Goal: Task Accomplishment & Management: Manage account settings

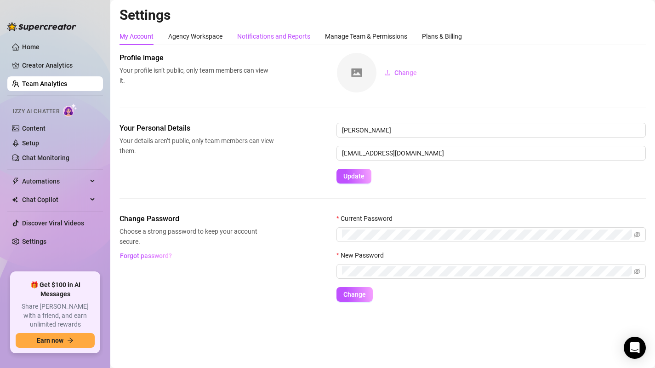
click at [258, 41] on div "Notifications and Reports" at bounding box center [273, 36] width 73 height 10
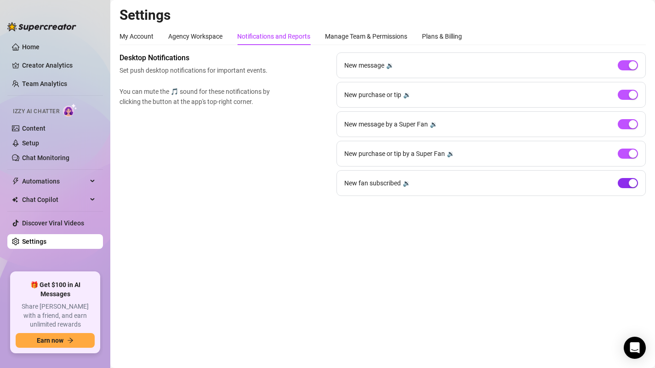
click at [626, 181] on span "button" at bounding box center [628, 183] width 20 height 10
click at [636, 184] on span "button" at bounding box center [628, 183] width 20 height 10
click at [390, 67] on div "🔉" at bounding box center [390, 65] width 8 height 10
click at [408, 96] on div "🔉" at bounding box center [407, 95] width 8 height 10
click at [432, 122] on div "🔉" at bounding box center [434, 124] width 8 height 10
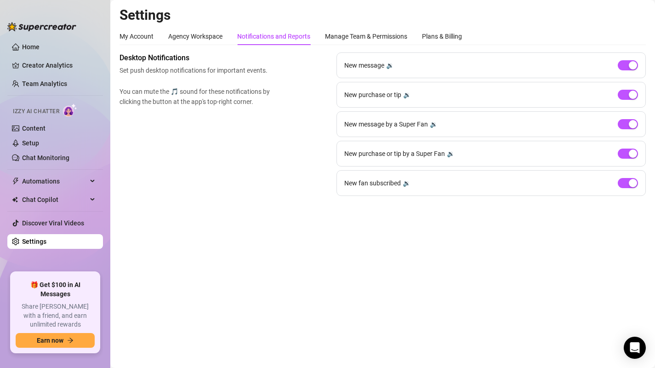
click at [452, 156] on div "🔉" at bounding box center [451, 154] width 8 height 10
click at [408, 183] on div "🔉" at bounding box center [407, 183] width 8 height 10
click at [337, 32] on div "Manage Team & Permissions" at bounding box center [366, 36] width 82 height 10
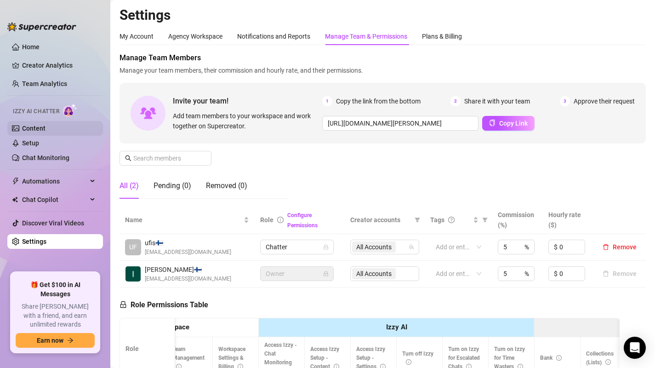
click at [38, 125] on link "Content" at bounding box center [33, 128] width 23 height 7
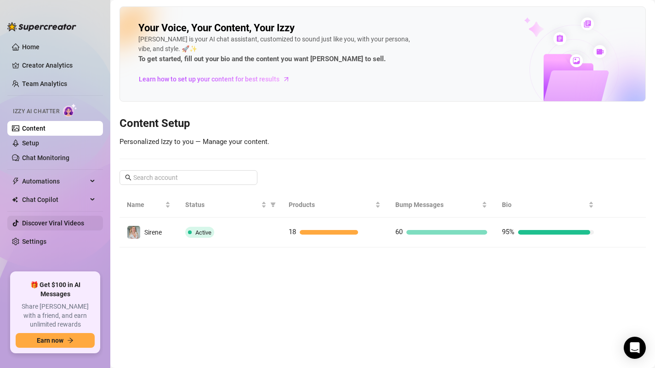
click at [46, 227] on link "Discover Viral Videos" at bounding box center [53, 222] width 62 height 7
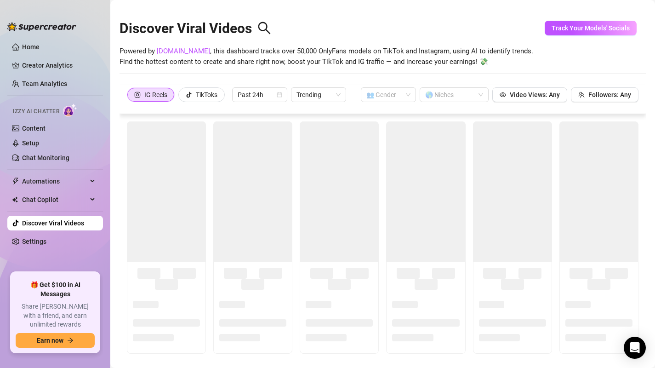
click at [46, 220] on link "Discover Viral Videos" at bounding box center [53, 222] width 62 height 7
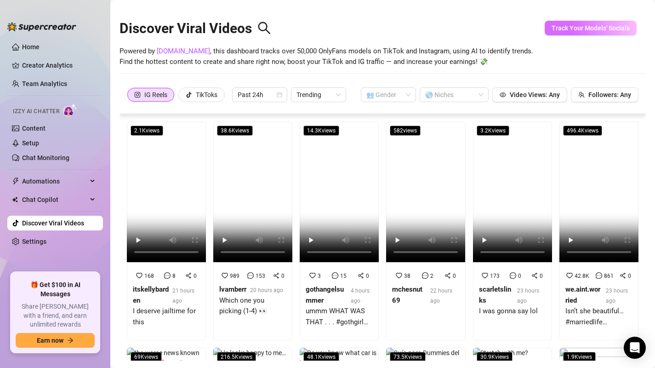
click at [600, 25] on span "Track Your Models' Socials" at bounding box center [591, 27] width 78 height 7
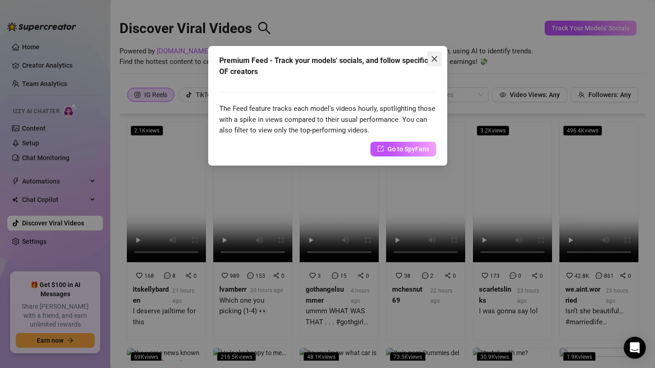
click at [434, 60] on icon "close" at bounding box center [434, 58] width 7 height 7
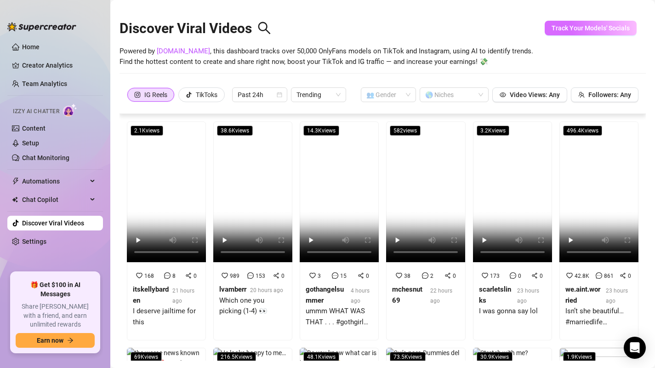
click at [603, 28] on span "Track Your Models' Socials" at bounding box center [591, 27] width 78 height 7
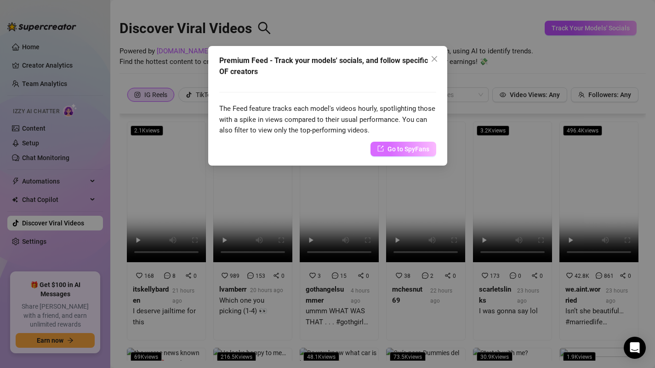
click at [402, 149] on span "Go to SpyFans" at bounding box center [409, 149] width 42 height 10
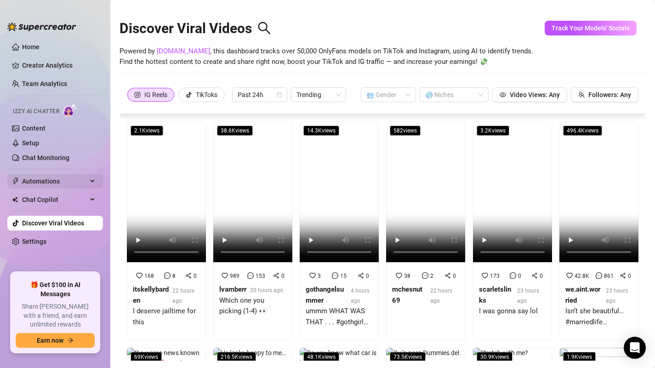
click at [45, 183] on span "Automations" at bounding box center [54, 181] width 65 height 15
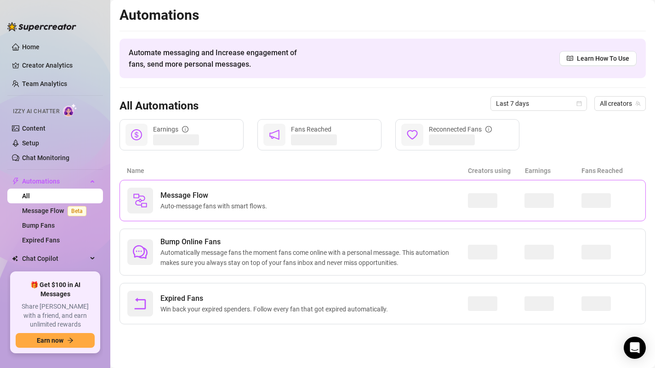
click at [310, 200] on div "Message Flow Auto-message fans with smart flows." at bounding box center [297, 201] width 341 height 26
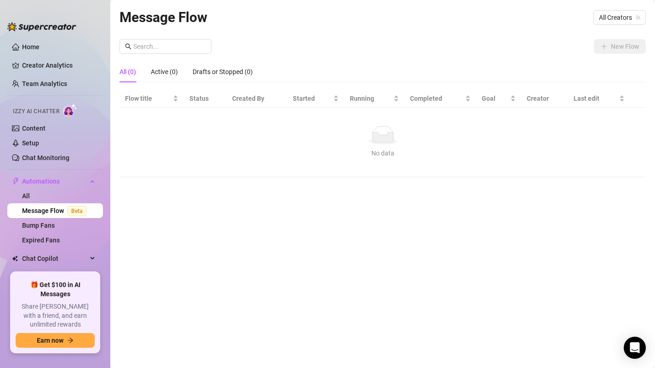
click at [389, 142] on ellipse at bounding box center [382, 141] width 29 height 6
click at [25, 35] on div at bounding box center [41, 22] width 69 height 28
click at [26, 49] on link "Home" at bounding box center [30, 46] width 17 height 7
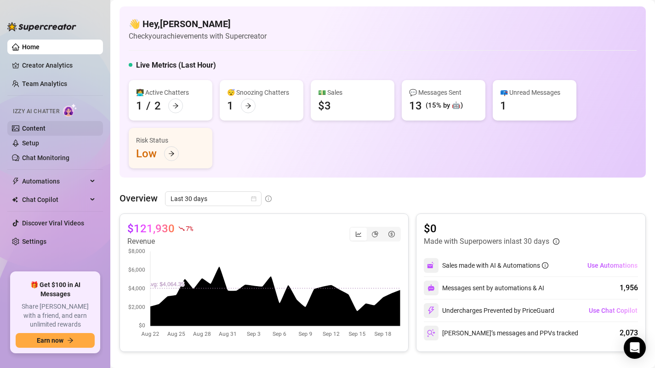
click at [40, 127] on link "Content" at bounding box center [33, 128] width 23 height 7
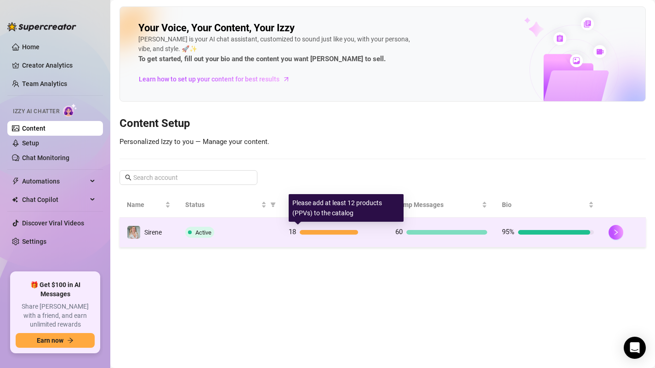
click at [325, 228] on div "18" at bounding box center [335, 232] width 92 height 11
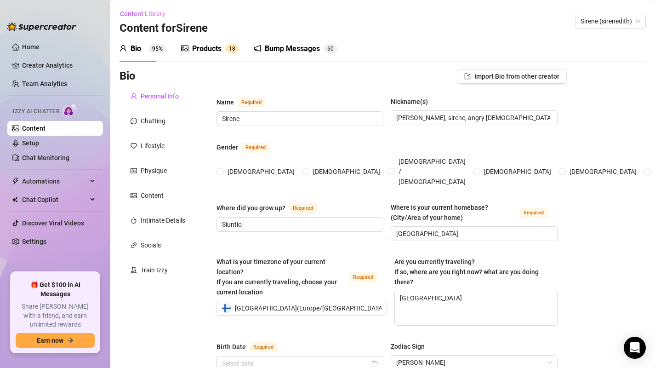
radio input "true"
type input "[DATE]"
click at [281, 50] on div "Bump Messages" at bounding box center [292, 48] width 55 height 11
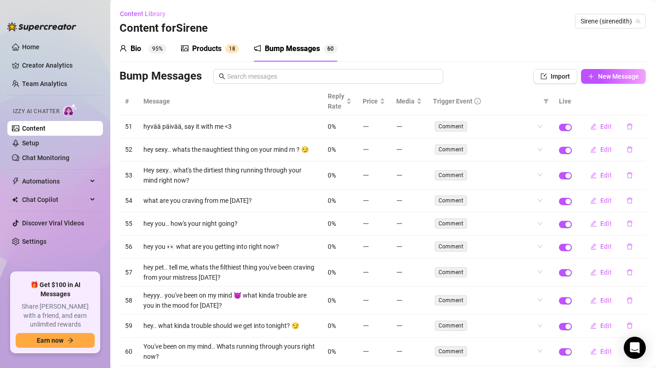
scroll to position [0, 0]
click at [25, 144] on link "Setup" at bounding box center [30, 142] width 17 height 7
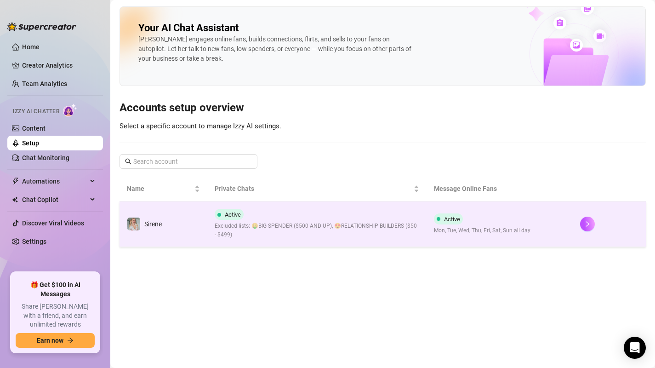
click at [333, 240] on td "Active Excluded lists: 🤑BIG SPENDER ($500 AND UP), 😍RELATIONSHIP BUILDERS ($50 …" at bounding box center [316, 224] width 219 height 46
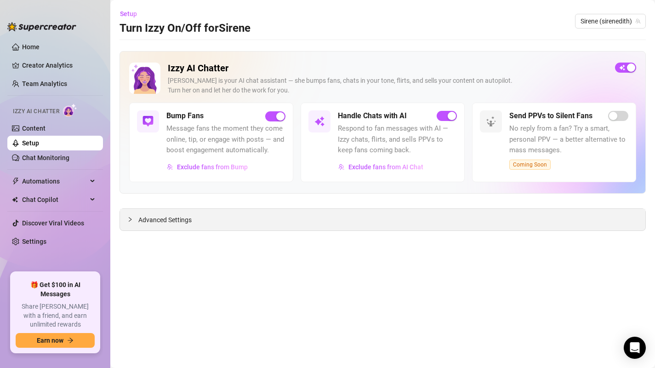
click at [316, 225] on div "Advanced Settings" at bounding box center [383, 220] width 526 height 22
click at [167, 224] on span "Advanced Settings" at bounding box center [164, 220] width 53 height 10
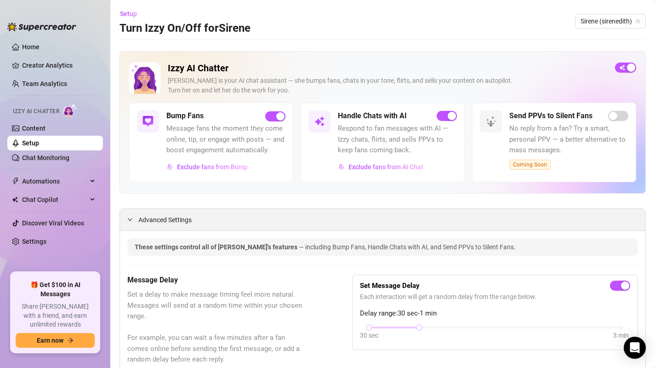
scroll to position [2, 0]
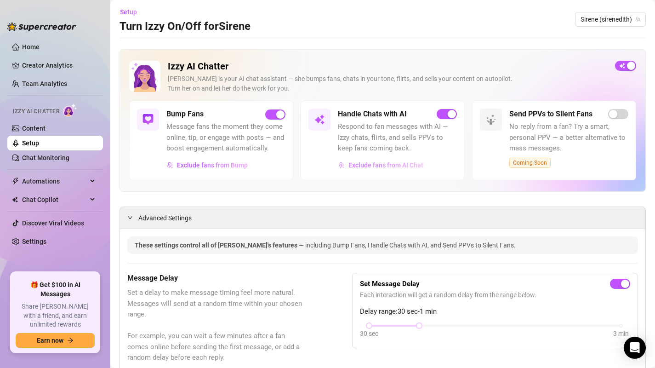
click at [359, 168] on span "Exclude fans from AI Chat" at bounding box center [386, 164] width 75 height 7
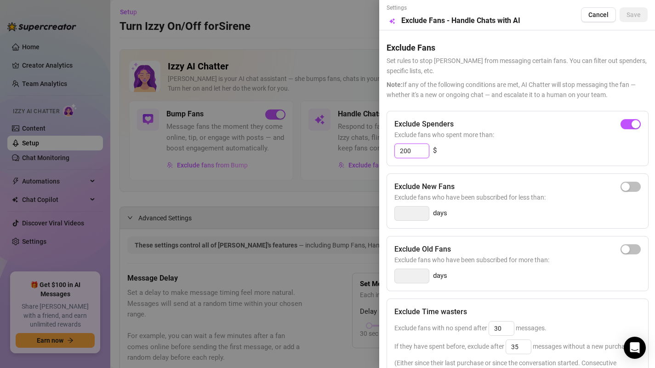
drag, startPoint x: 422, startPoint y: 152, endPoint x: 390, endPoint y: 151, distance: 32.2
click at [390, 151] on div "Exclude Spenders Exclude fans who spent more than: 200 $" at bounding box center [518, 138] width 262 height 55
drag, startPoint x: 415, startPoint y: 155, endPoint x: 385, endPoint y: 155, distance: 29.9
click at [385, 155] on div "Settings Preview Exclude Fans - Handle Chats with AI Cancel Save Exclude Fans S…" at bounding box center [517, 184] width 276 height 368
type input "200"
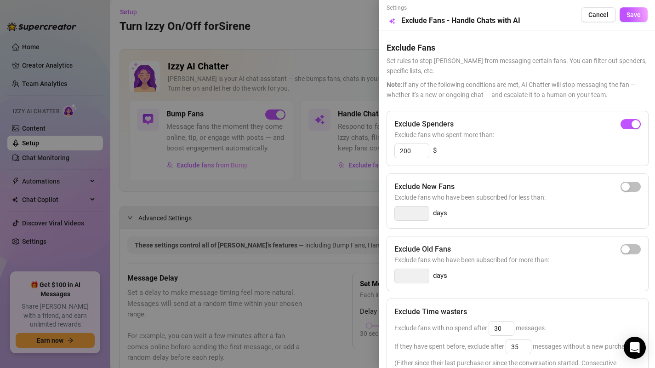
click at [465, 172] on div "Exclude Spenders Exclude fans who spent more than: 200 $ Exclude New Fans Exclu…" at bounding box center [517, 297] width 261 height 372
click at [632, 188] on span "button" at bounding box center [631, 187] width 20 height 10
drag, startPoint x: 414, startPoint y: 212, endPoint x: 390, endPoint y: 212, distance: 23.9
click at [390, 212] on div "Exclude New Fans Exclude fans who have been subscribed for less than: 3 days" at bounding box center [518, 200] width 262 height 55
click at [480, 215] on div "2 days" at bounding box center [518, 213] width 247 height 15
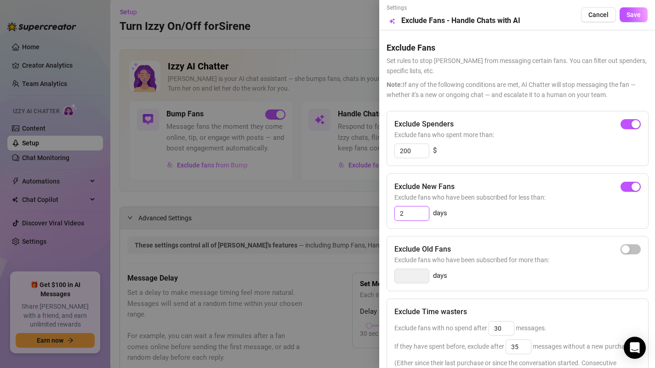
drag, startPoint x: 420, startPoint y: 215, endPoint x: 390, endPoint y: 211, distance: 30.6
click at [390, 211] on div "Exclude New Fans Exclude fans who have been subscribed for less than: 2 days" at bounding box center [518, 200] width 262 height 55
type input "1"
click at [472, 213] on div "1 days" at bounding box center [518, 213] width 247 height 15
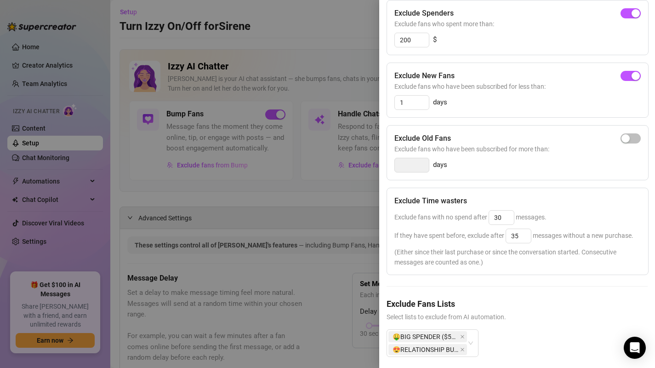
scroll to position [112, 0]
drag, startPoint x: 525, startPoint y: 237, endPoint x: 500, endPoint y: 237, distance: 25.3
click at [500, 237] on span "If they have spent before, exclude after 35 messages without a new purchase." at bounding box center [514, 234] width 239 height 7
type input "45"
click at [525, 286] on div "Exclude Spenders Exclude fans who spent more than: 200 $ Exclude New Fans Exclu…" at bounding box center [517, 185] width 261 height 372
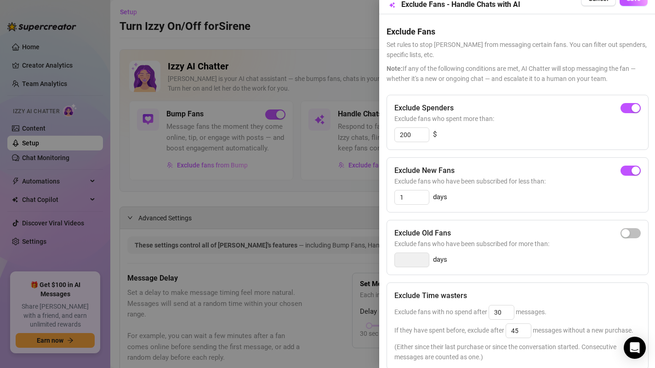
scroll to position [0, 0]
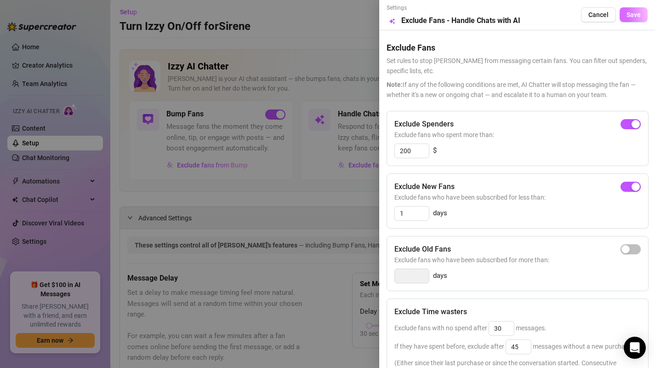
click at [637, 12] on span "Save" at bounding box center [634, 14] width 14 height 7
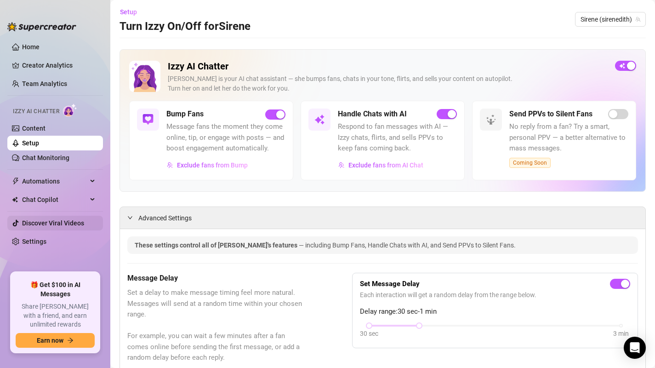
click at [63, 222] on link "Discover Viral Videos" at bounding box center [53, 222] width 62 height 7
